Goal: Navigation & Orientation: Find specific page/section

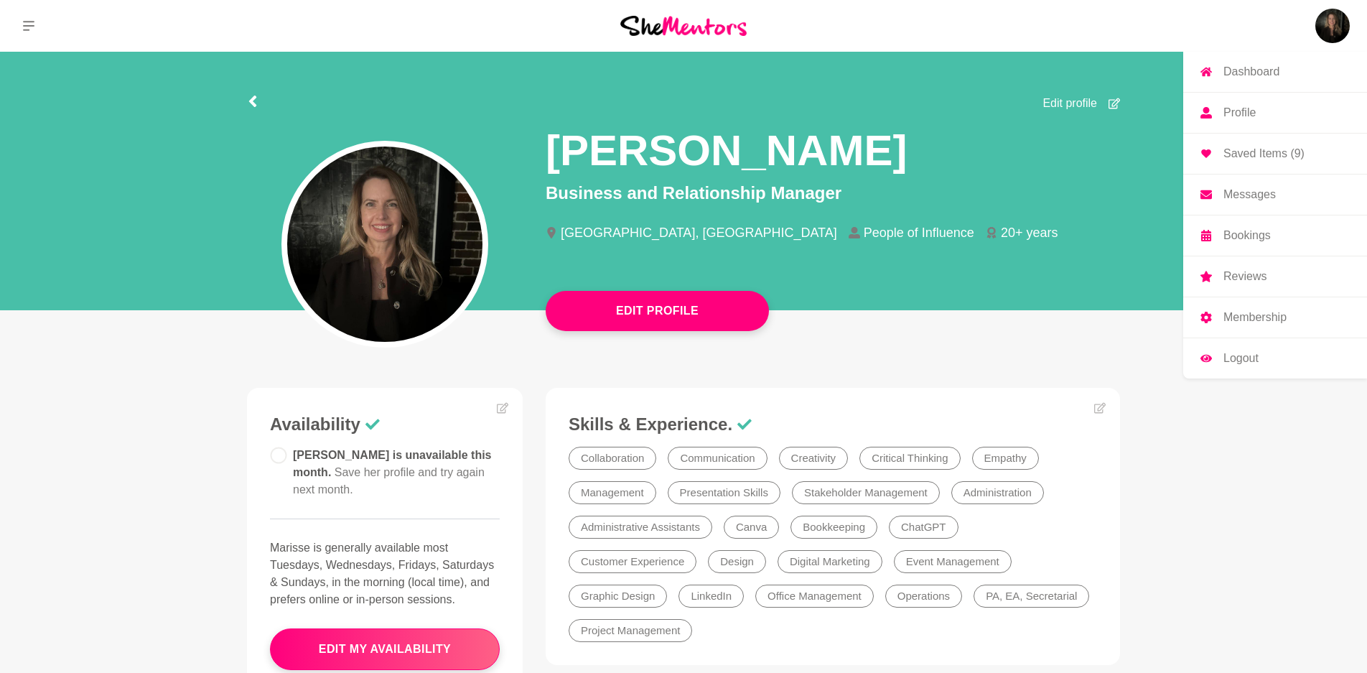
click at [1319, 26] on img at bounding box center [1332, 26] width 34 height 34
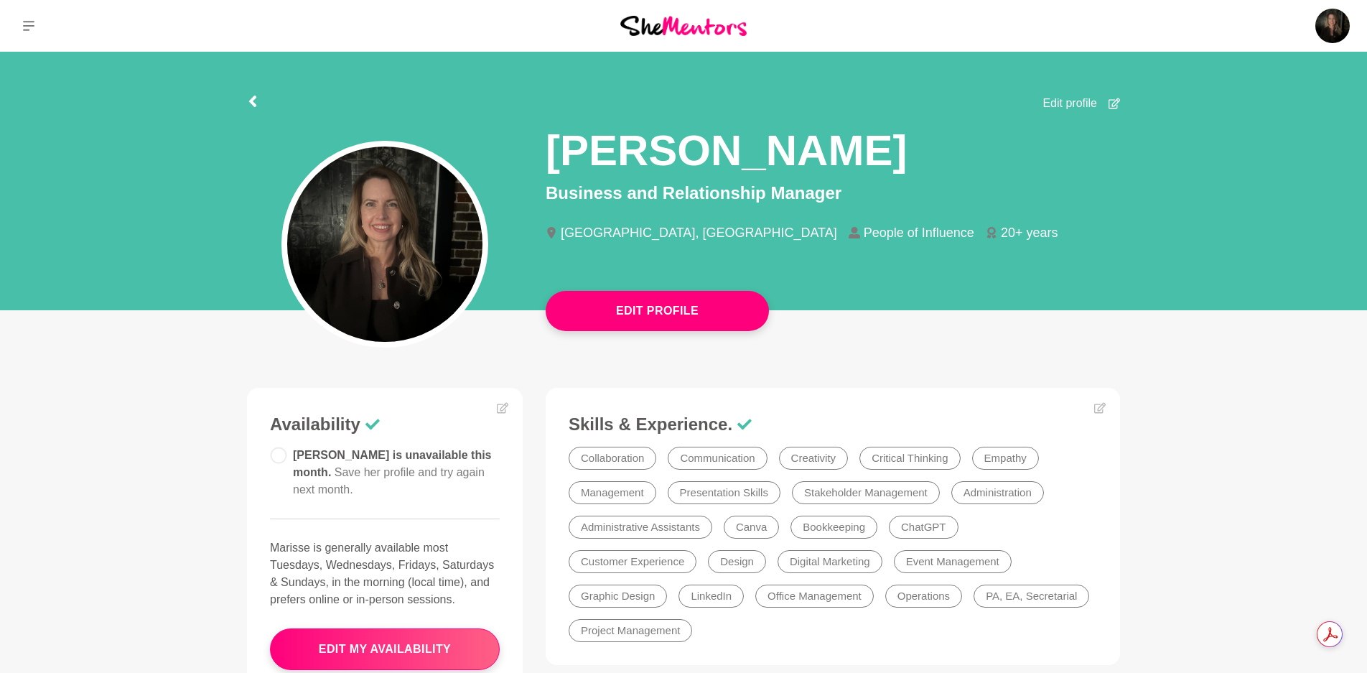
click at [707, 34] on img at bounding box center [683, 25] width 126 height 19
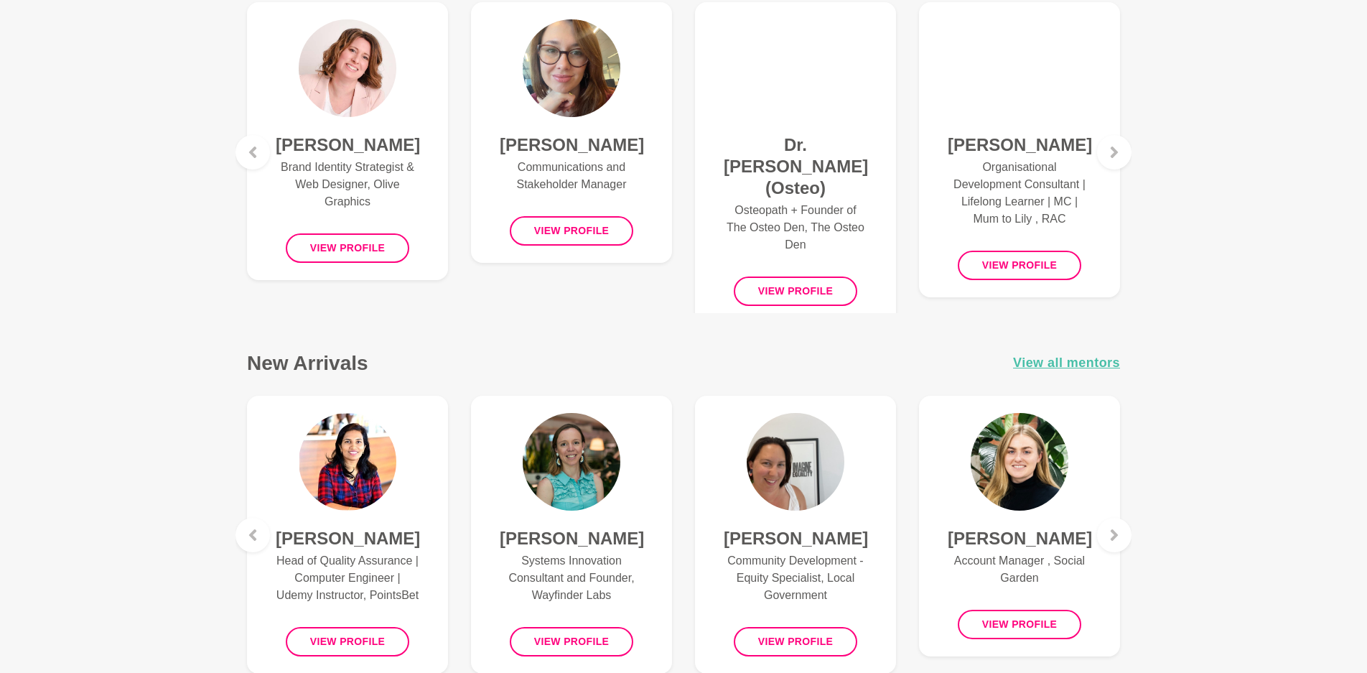
scroll to position [657, 0]
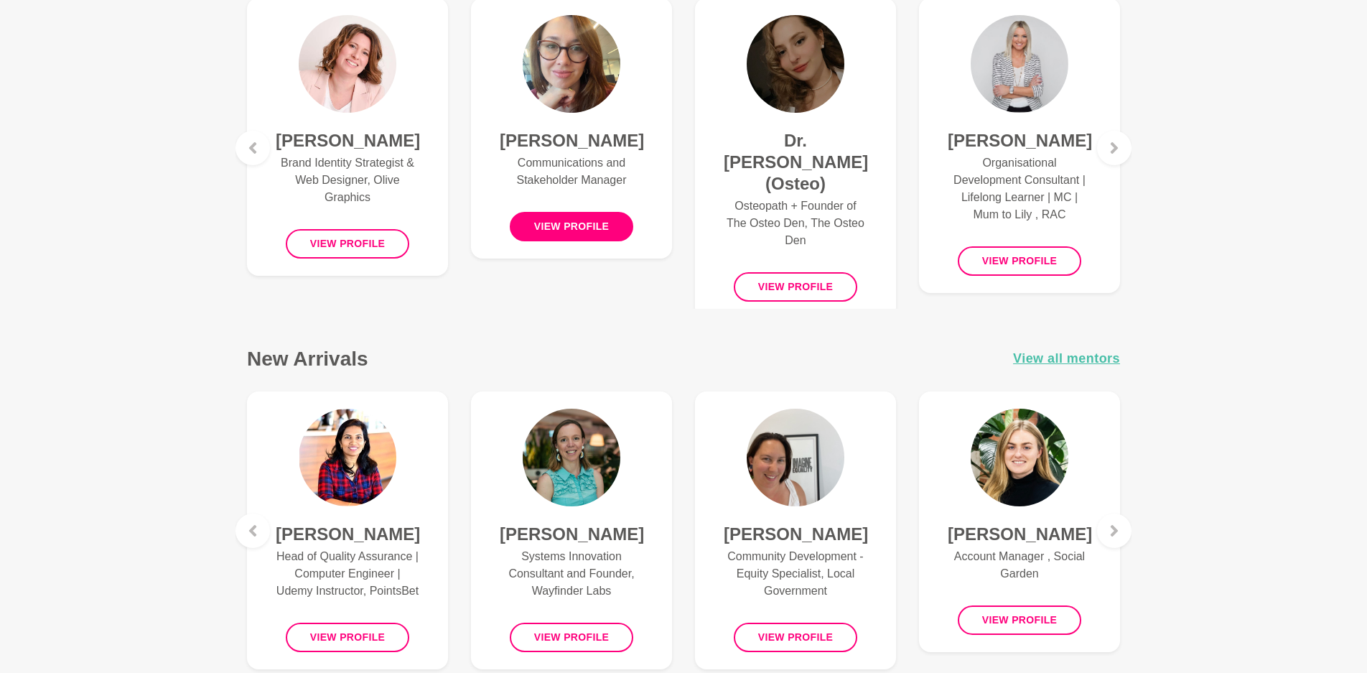
click at [601, 241] on button "View profile" at bounding box center [572, 226] width 124 height 29
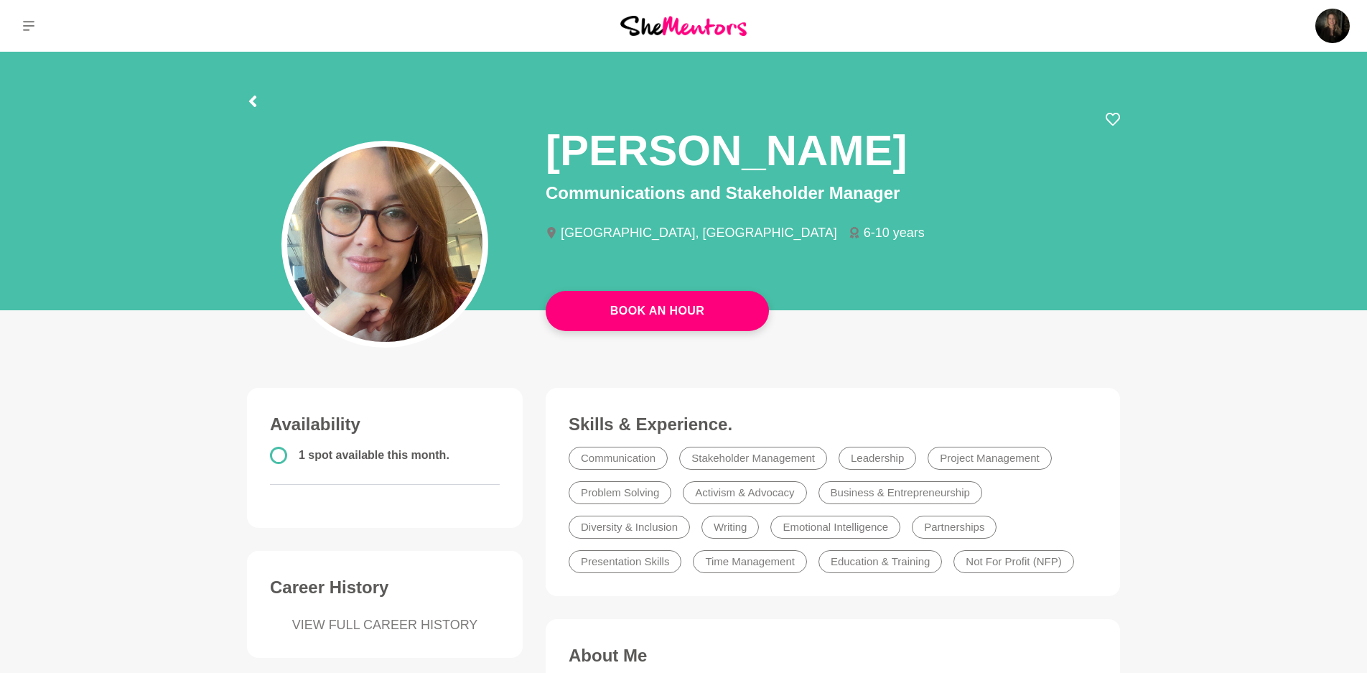
drag, startPoint x: 683, startPoint y: 24, endPoint x: 739, endPoint y: 33, distance: 56.8
click at [683, 23] on img at bounding box center [683, 25] width 126 height 19
